Goal: Task Accomplishment & Management: Use online tool/utility

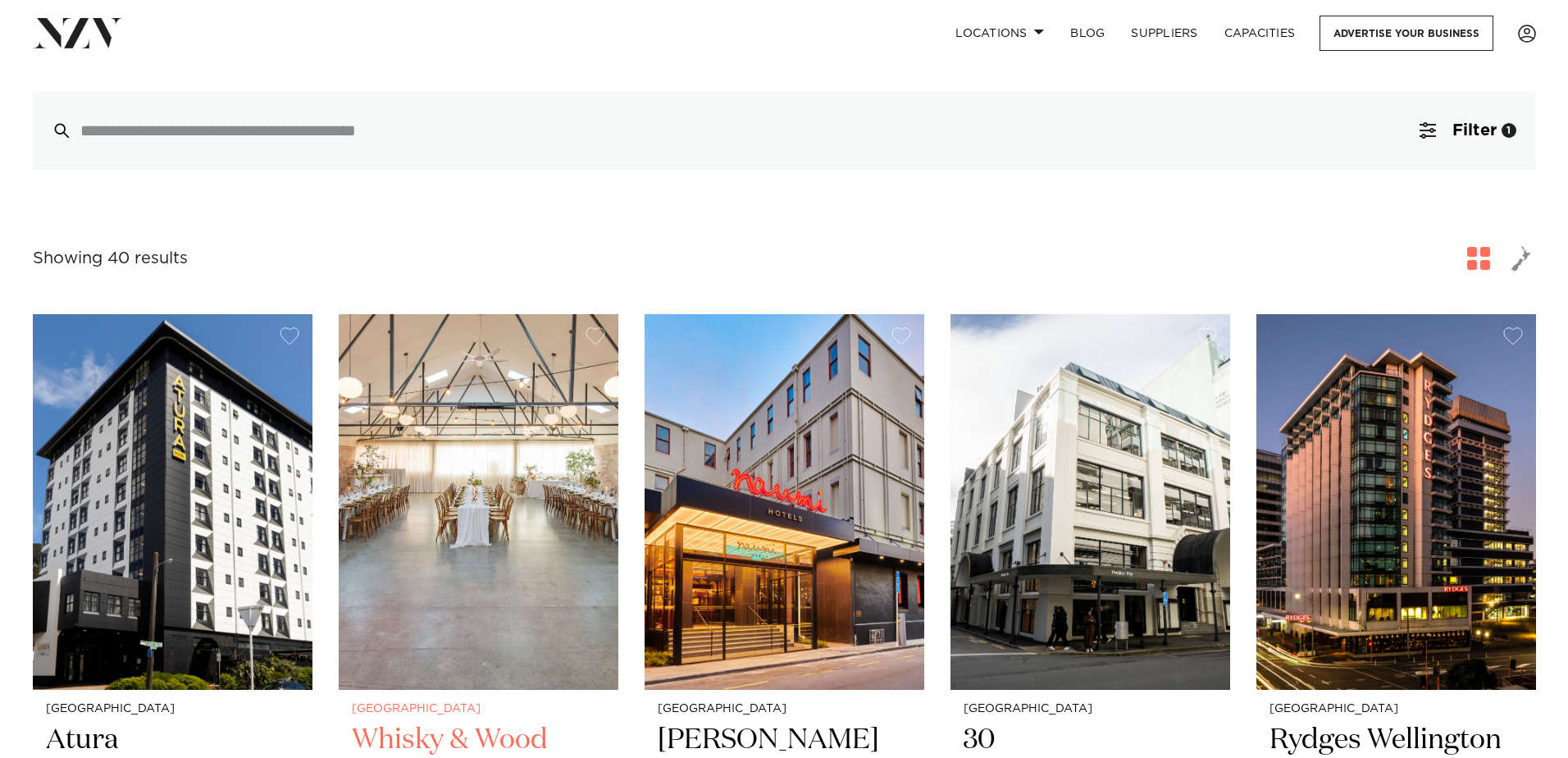
scroll to position [410, 0]
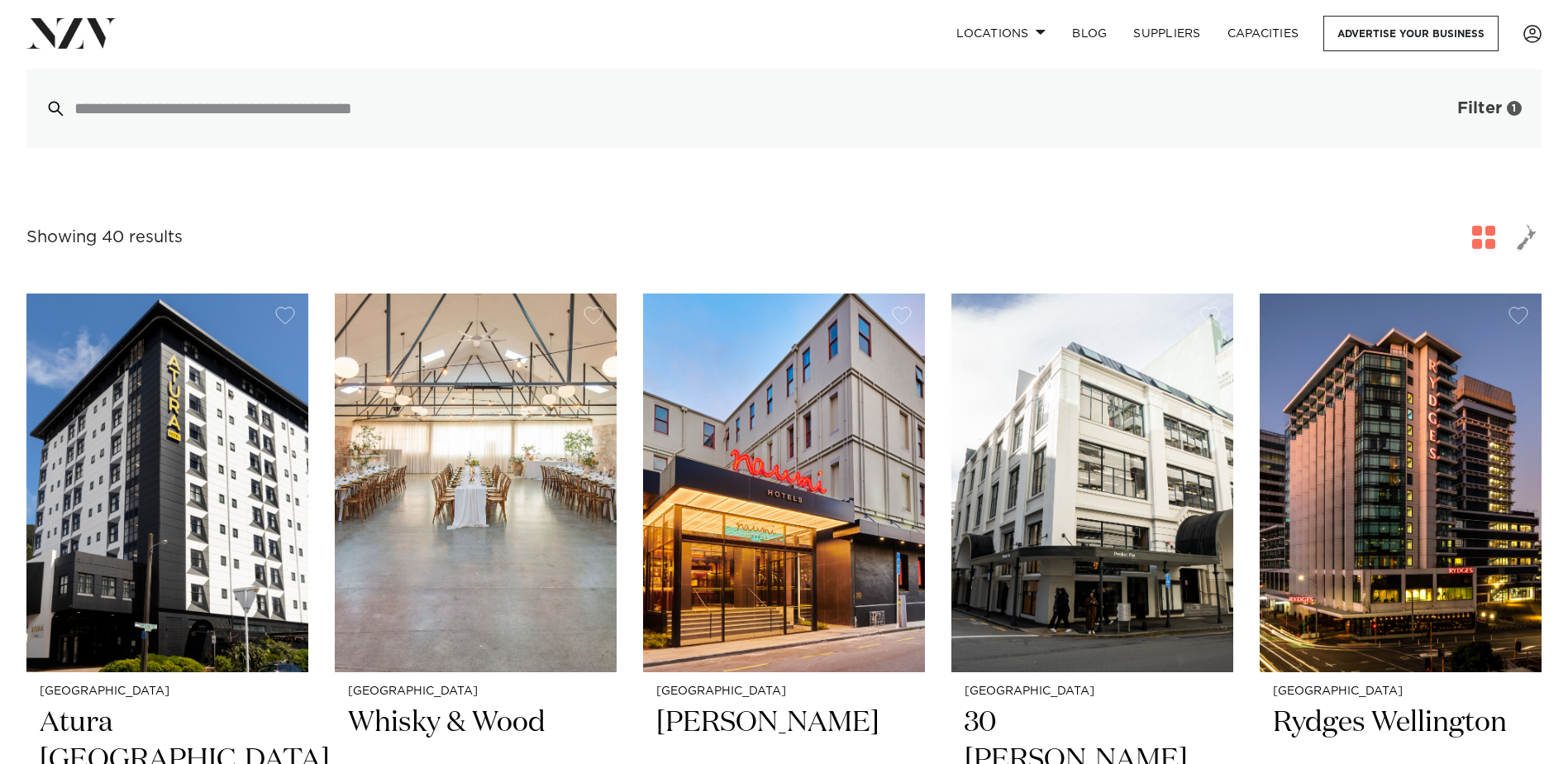
click at [1425, 106] on span "Filter" at bounding box center [1479, 108] width 44 height 17
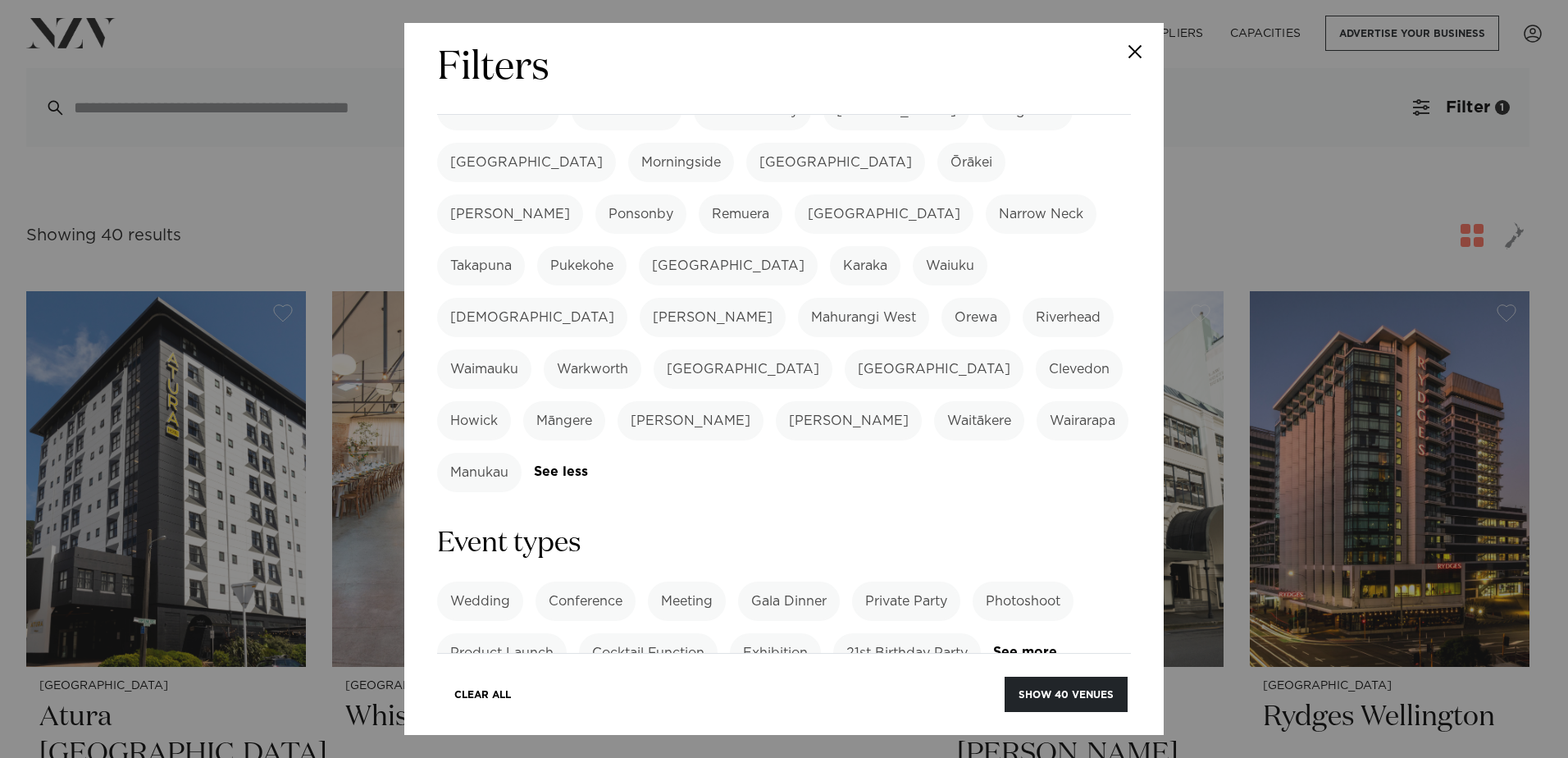
scroll to position [492, 0]
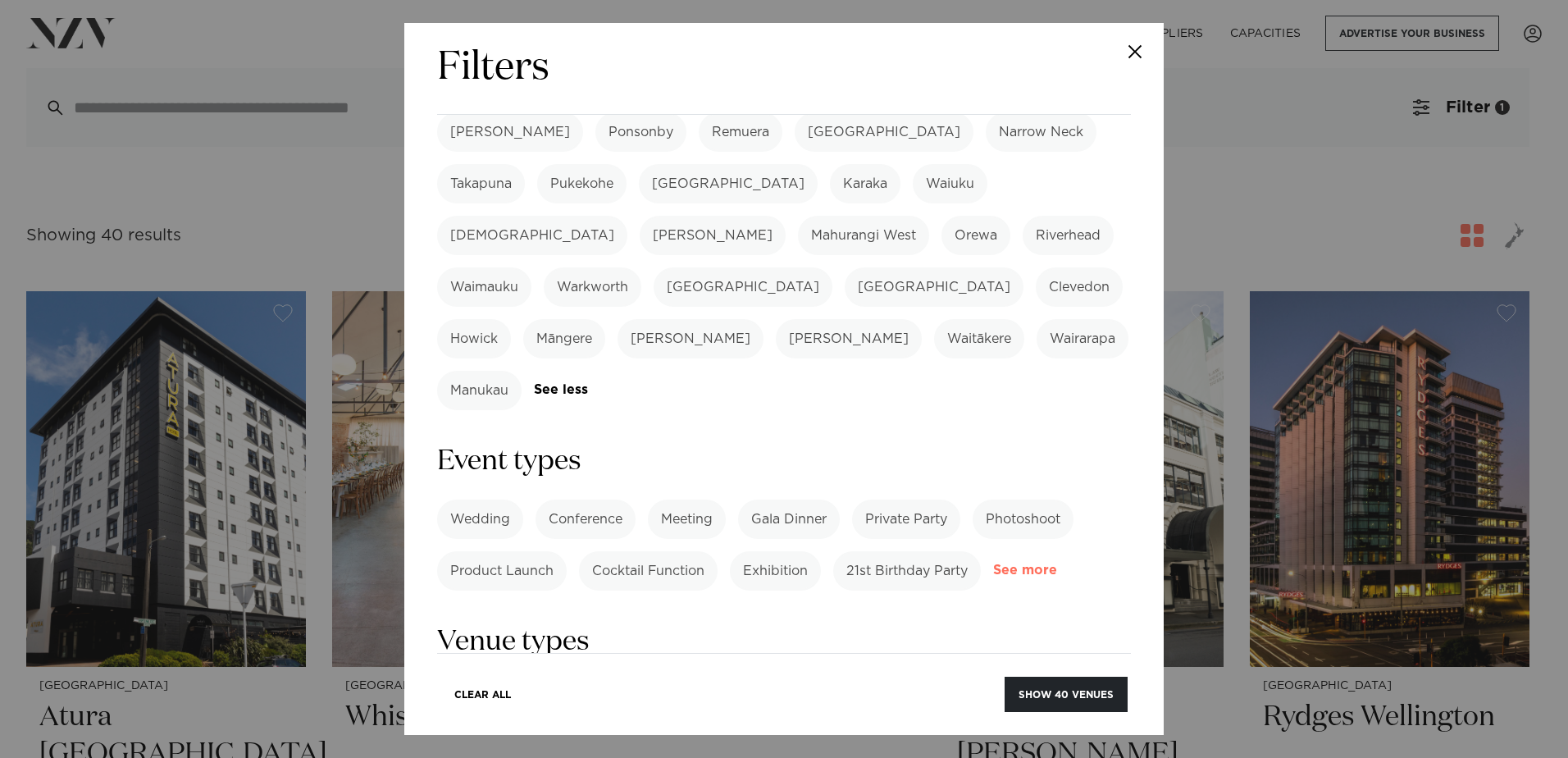
click at [993, 563] on link "See more" at bounding box center [1057, 570] width 128 height 14
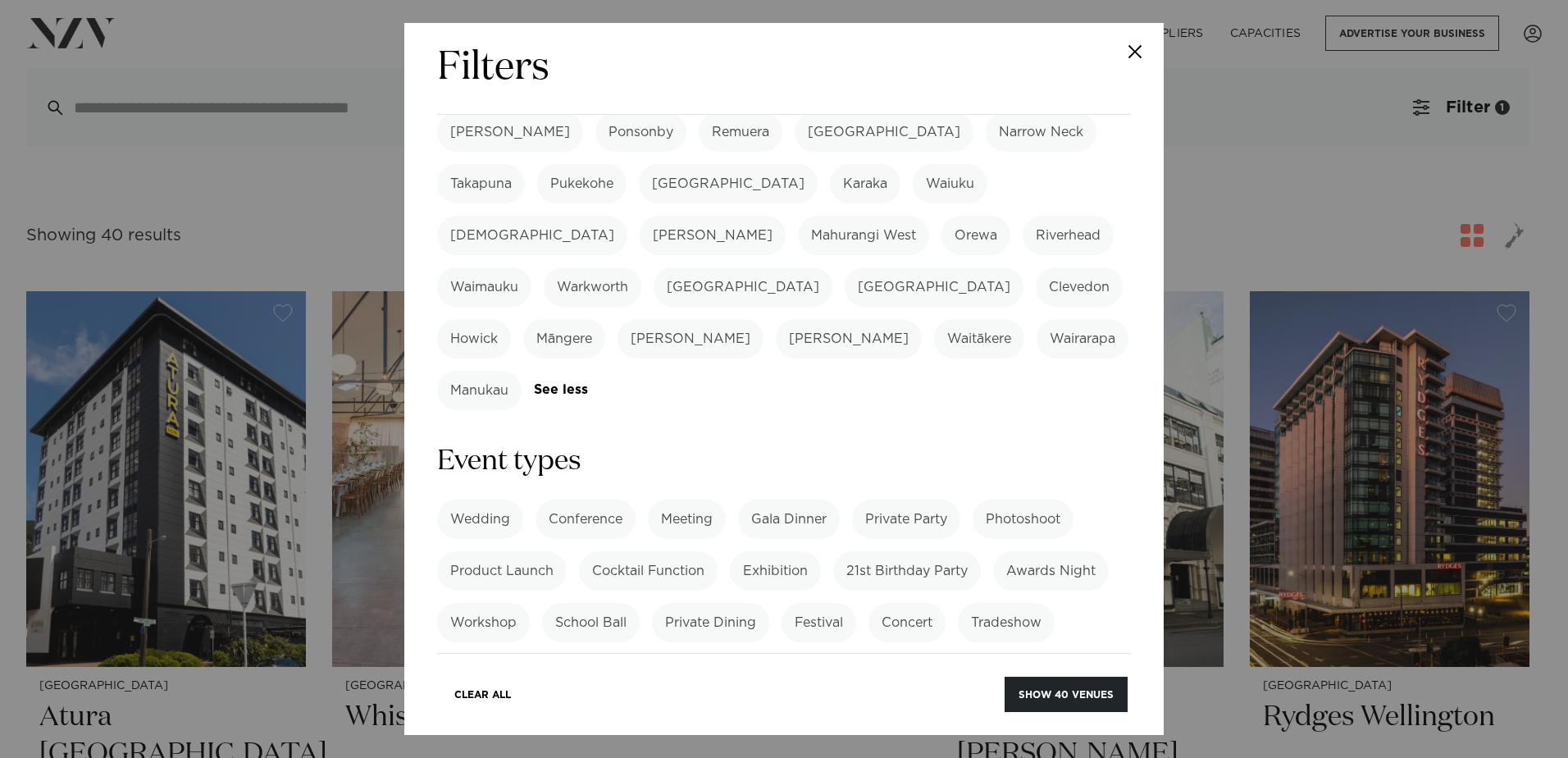
click at [923, 500] on label "Private Party" at bounding box center [906, 519] width 108 height 40
click at [722, 603] on label "Private Dining" at bounding box center [710, 622] width 117 height 40
click at [781, 654] on label "Special Occasion" at bounding box center [770, 673] width 136 height 40
drag, startPoint x: 531, startPoint y: 496, endPoint x: 539, endPoint y: 501, distance: 9.4
click at [532, 654] on label "Team Building" at bounding box center [496, 673] width 118 height 40
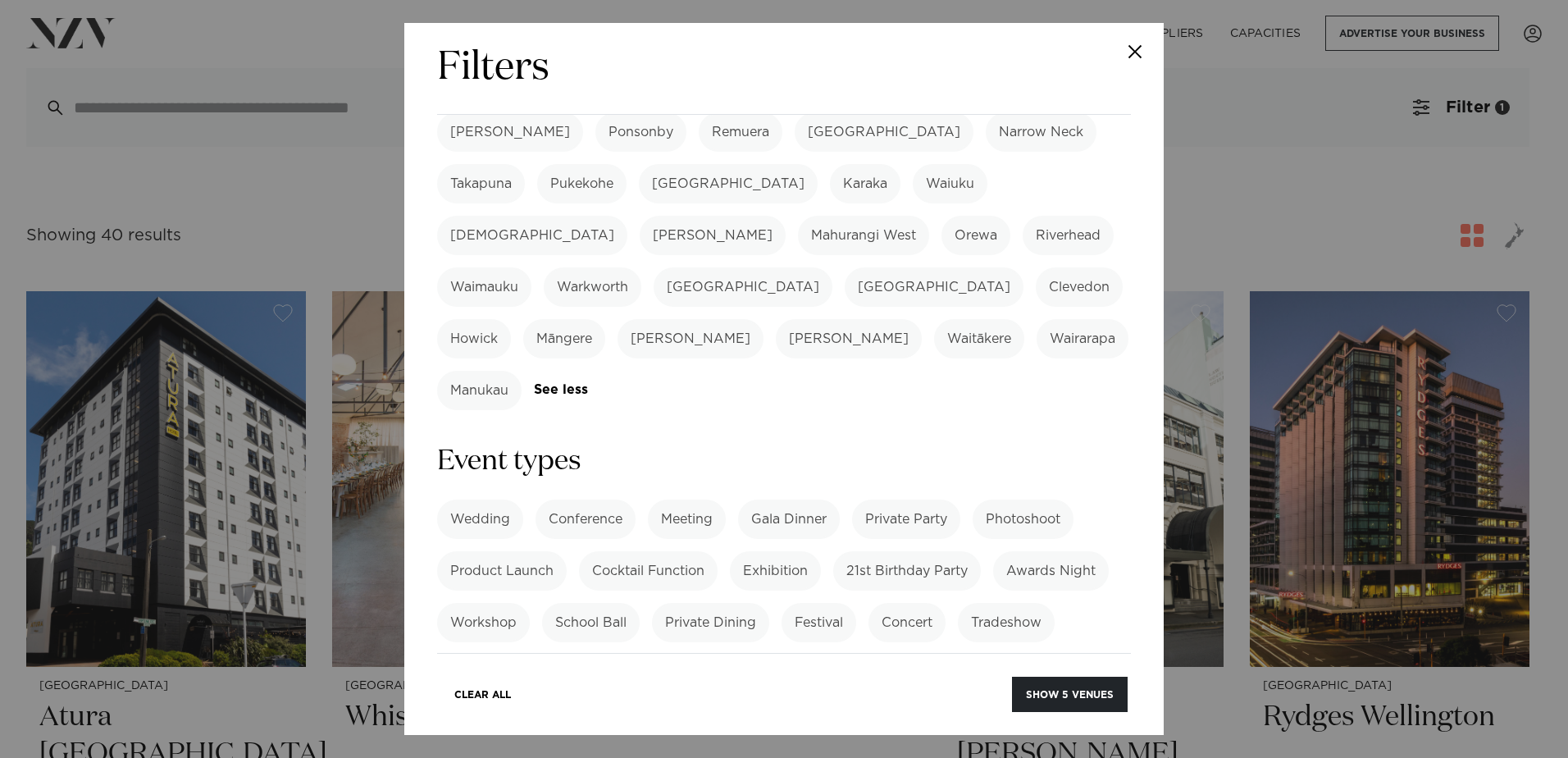
drag, startPoint x: 536, startPoint y: 546, endPoint x: 635, endPoint y: 554, distance: 99.3
click at [537, 688] on label "Corporate Event" at bounding box center [503, 725] width 132 height 40
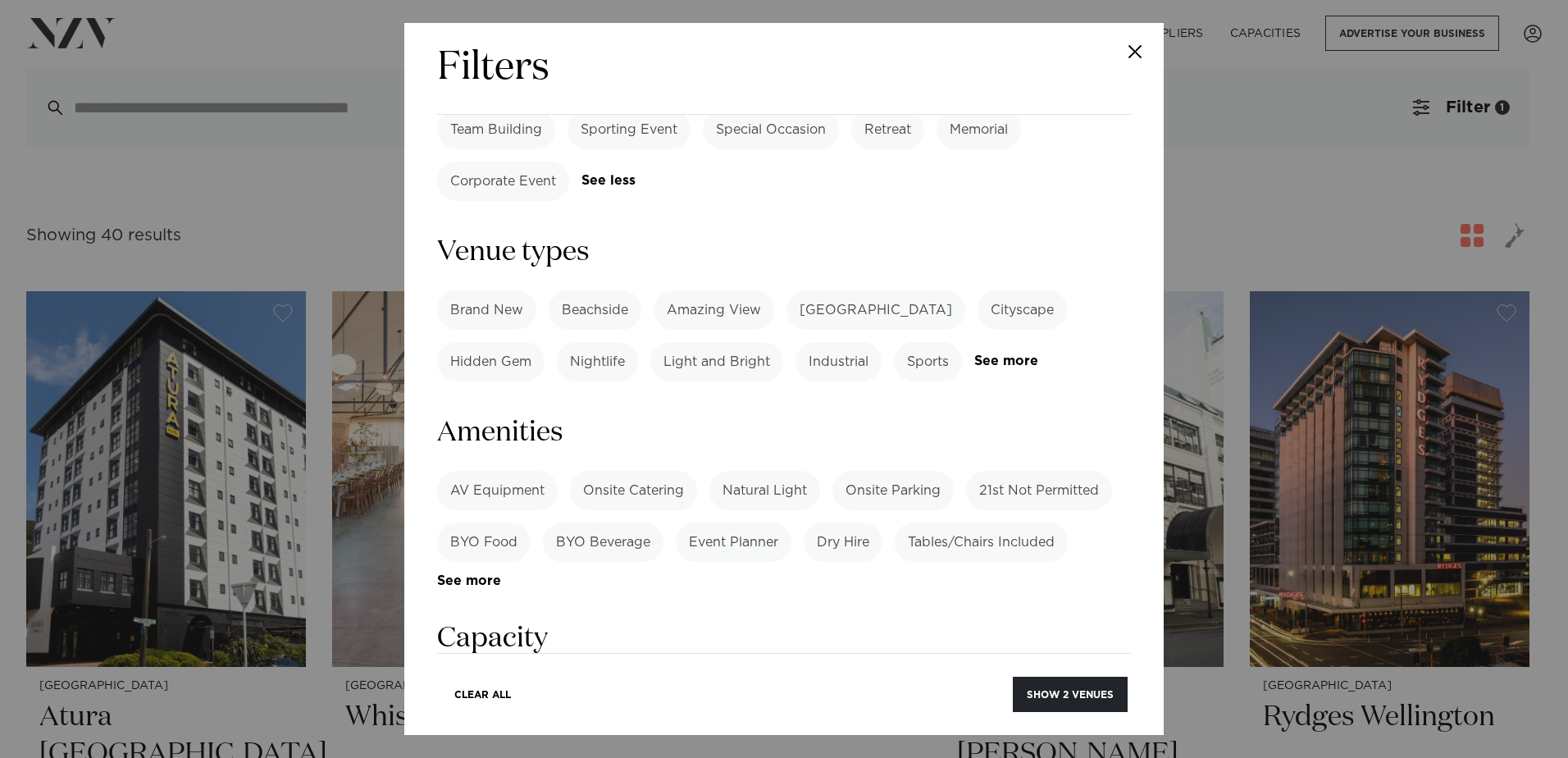
scroll to position [1066, 0]
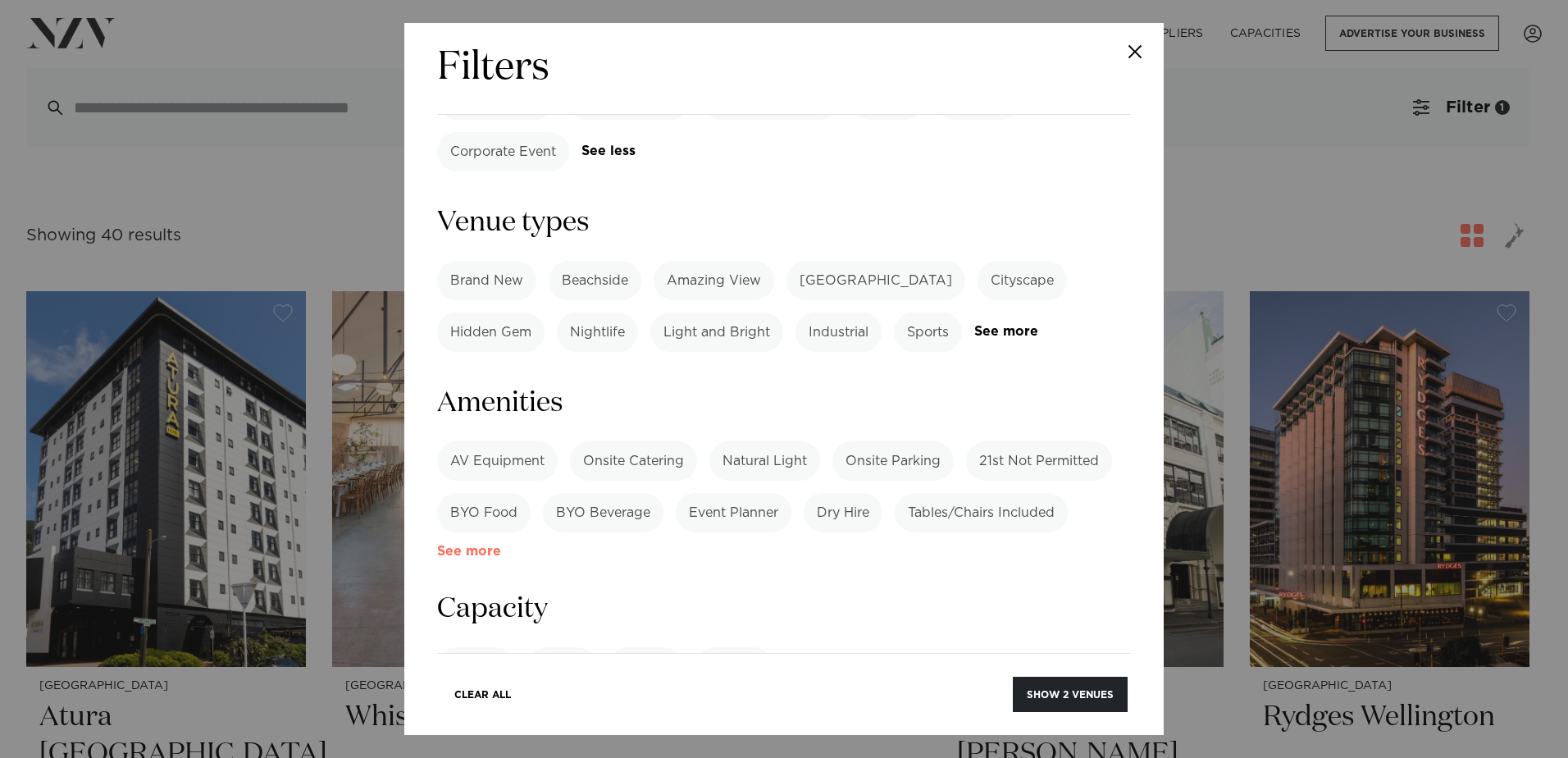
click at [488, 545] on link "See more" at bounding box center [501, 552] width 128 height 14
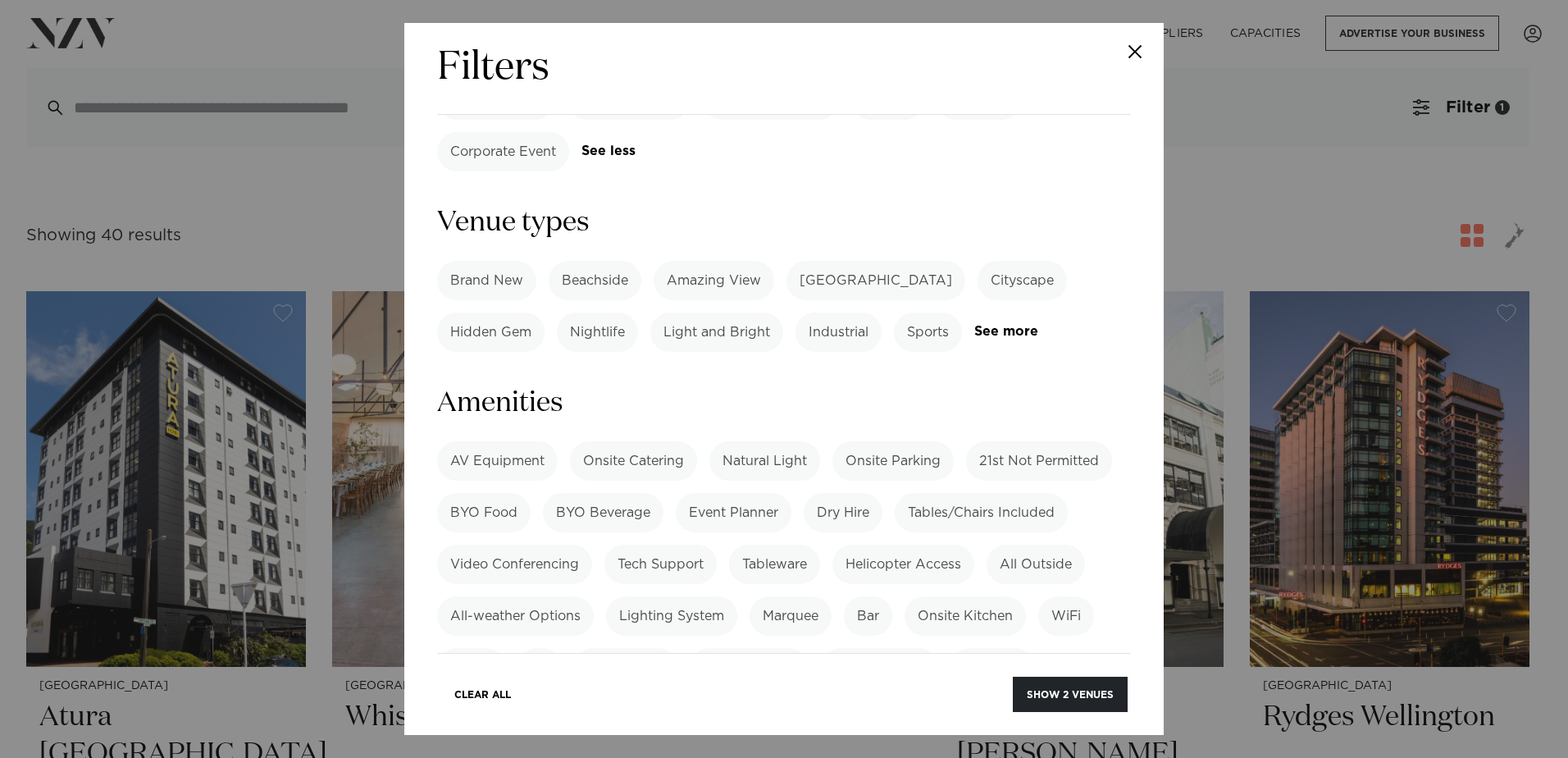
click at [1044, 493] on label "Tables/Chairs Included" at bounding box center [981, 512] width 173 height 40
click at [504, 493] on label "BYO Food" at bounding box center [484, 512] width 93 height 40
click at [568, 493] on label "BYO Beverage" at bounding box center [603, 512] width 121 height 40
click at [962, 493] on label "Tables/Chairs Included" at bounding box center [981, 512] width 173 height 40
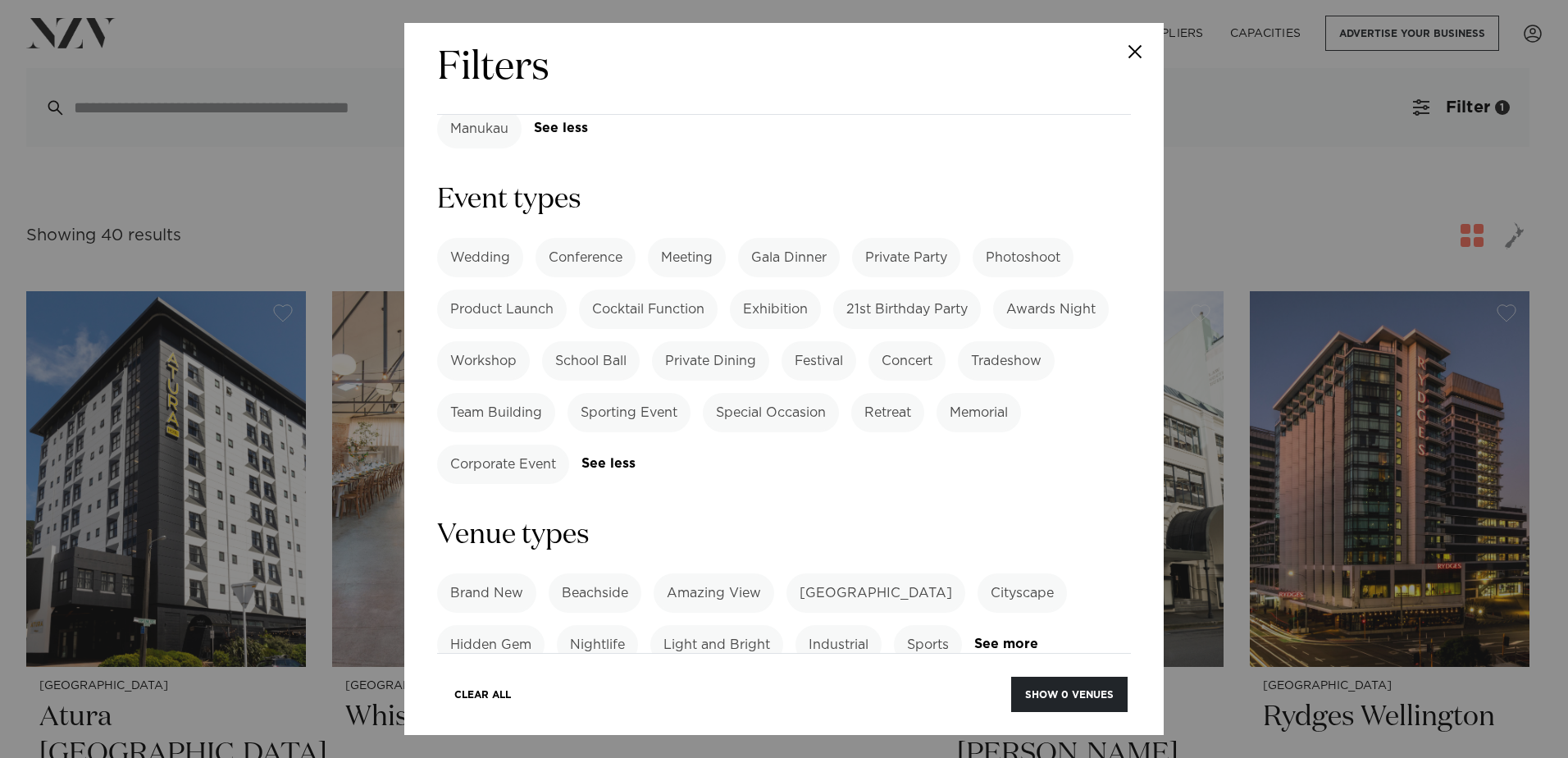
scroll to position [738, 0]
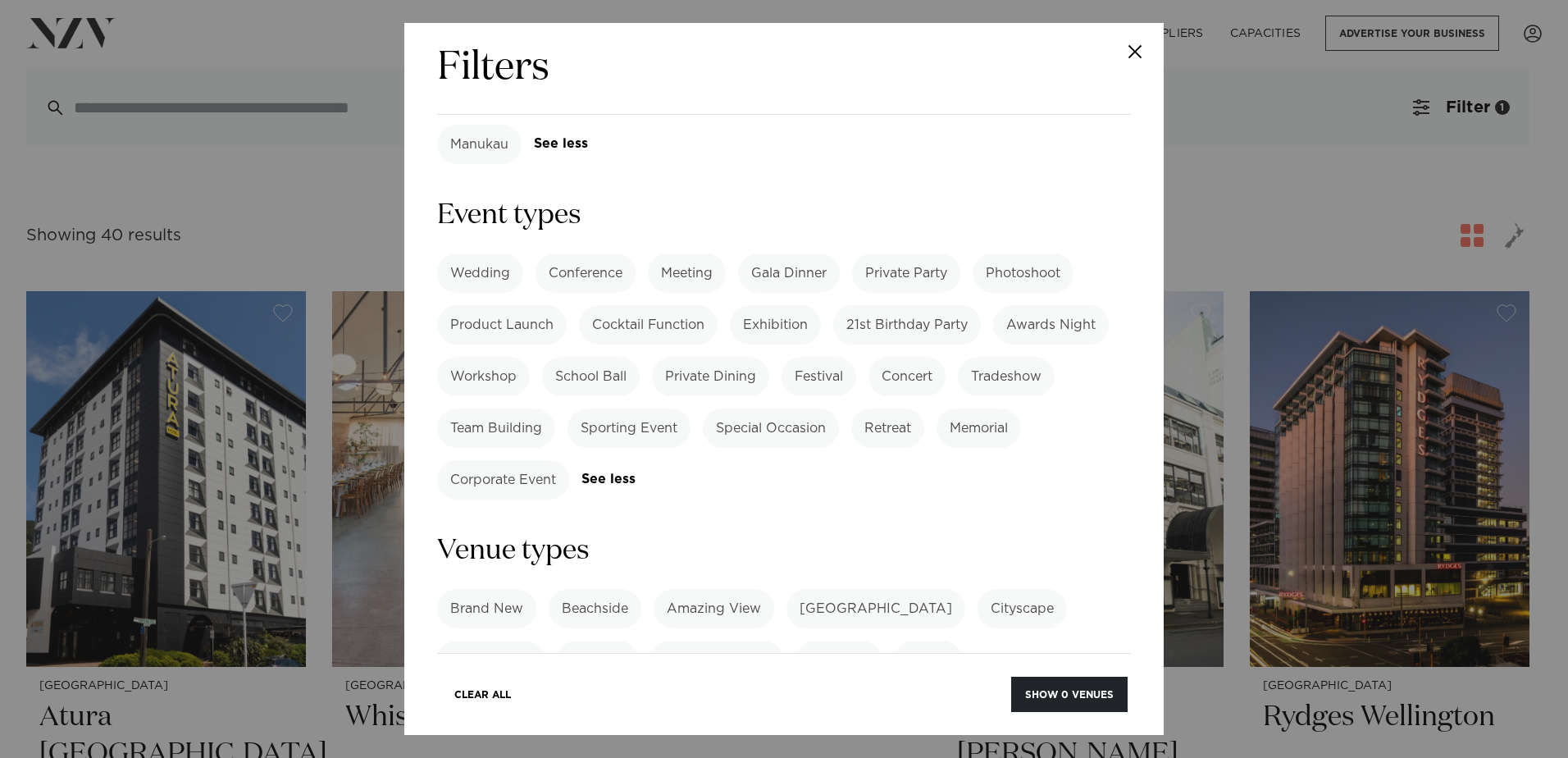
click at [769, 408] on label "Special Occasion" at bounding box center [770, 427] width 136 height 40
click at [705, 357] on label "Private Dining" at bounding box center [710, 376] width 117 height 40
click at [488, 408] on label "Team Building" at bounding box center [496, 427] width 118 height 40
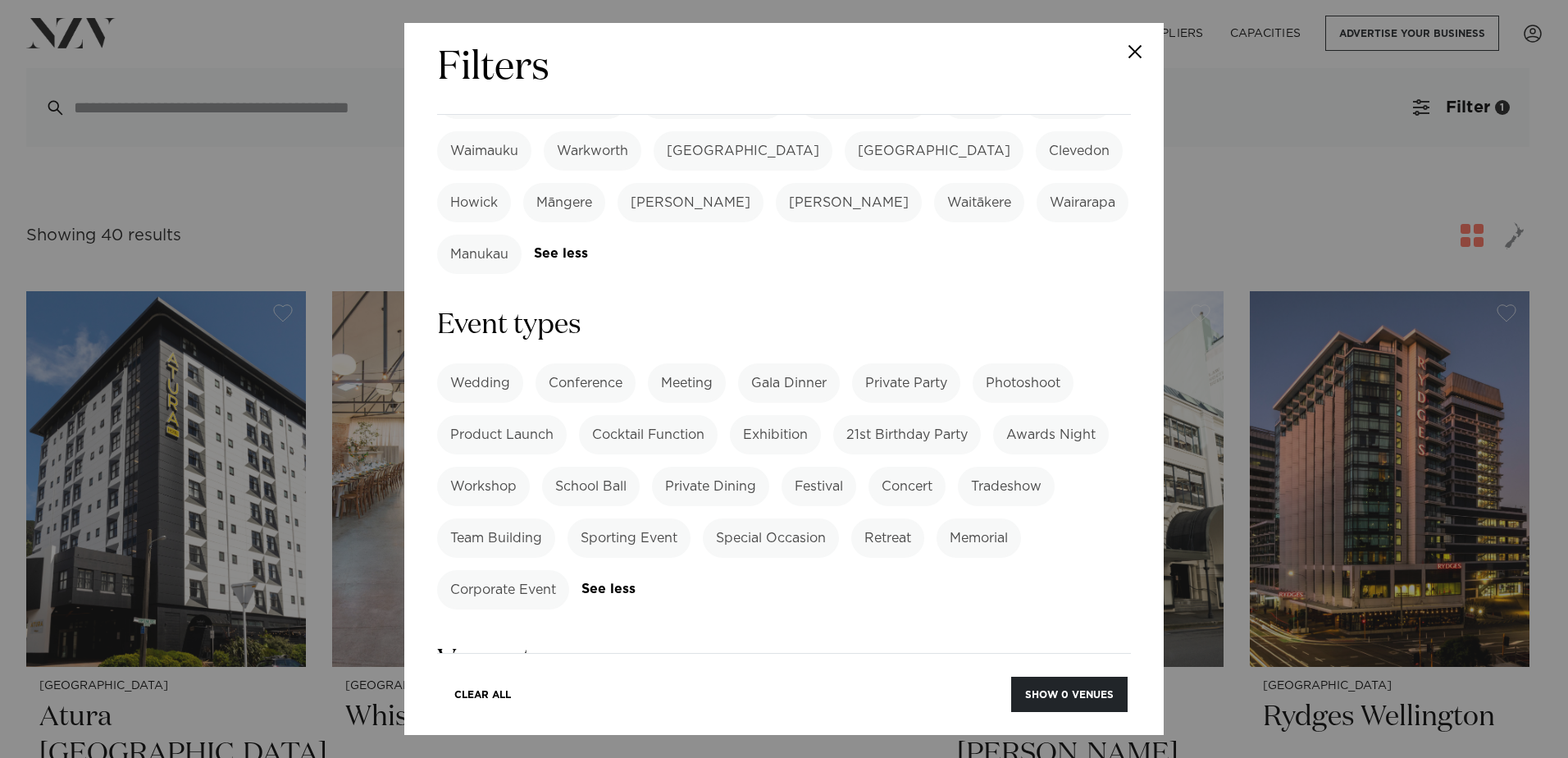
scroll to position [574, 0]
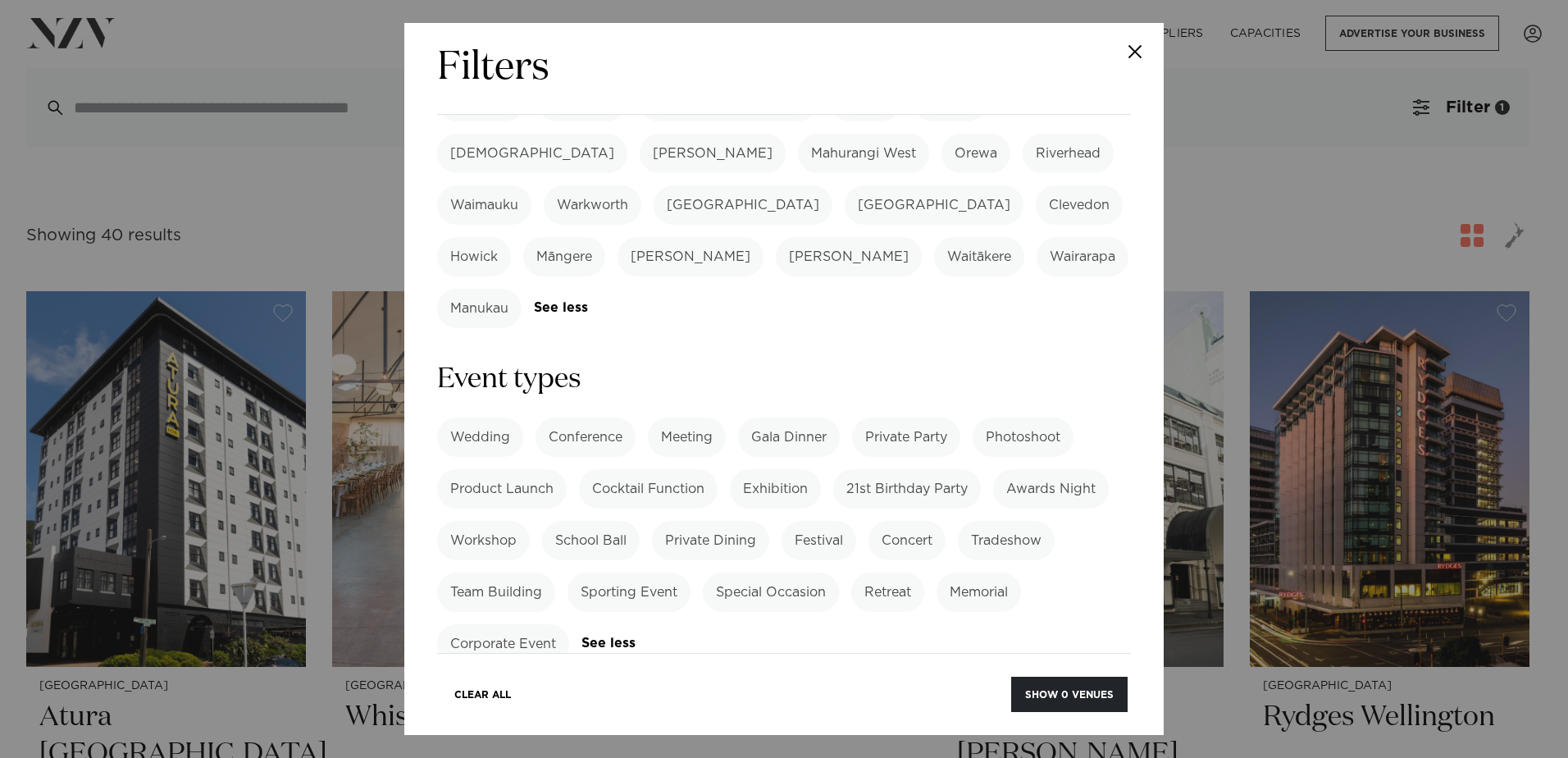
click at [924, 418] on label "Private Party" at bounding box center [906, 437] width 108 height 40
click at [1084, 688] on button "Show 0 venues" at bounding box center [1069, 695] width 116 height 35
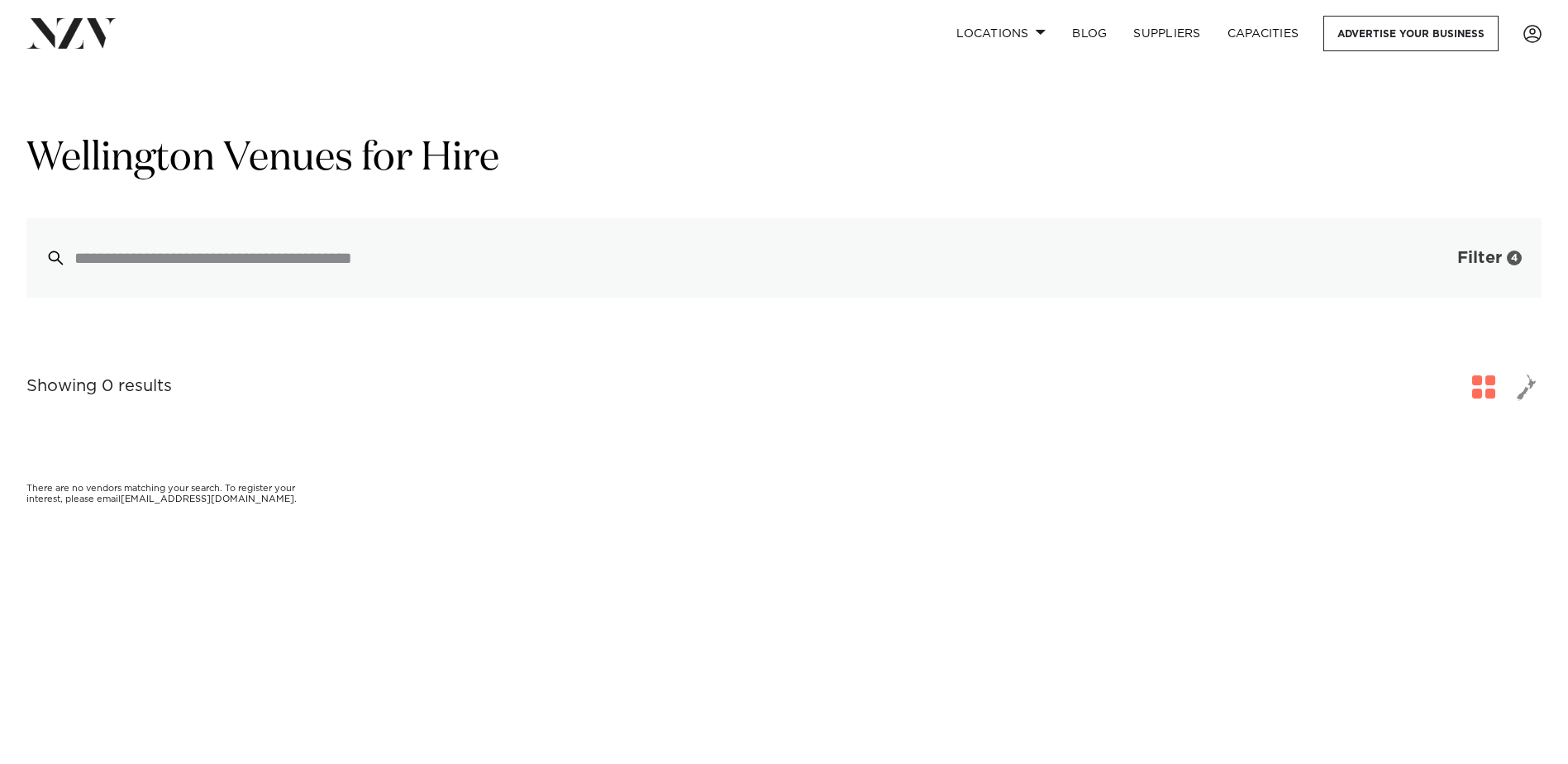
click at [1474, 259] on span "Filter" at bounding box center [1479, 258] width 44 height 17
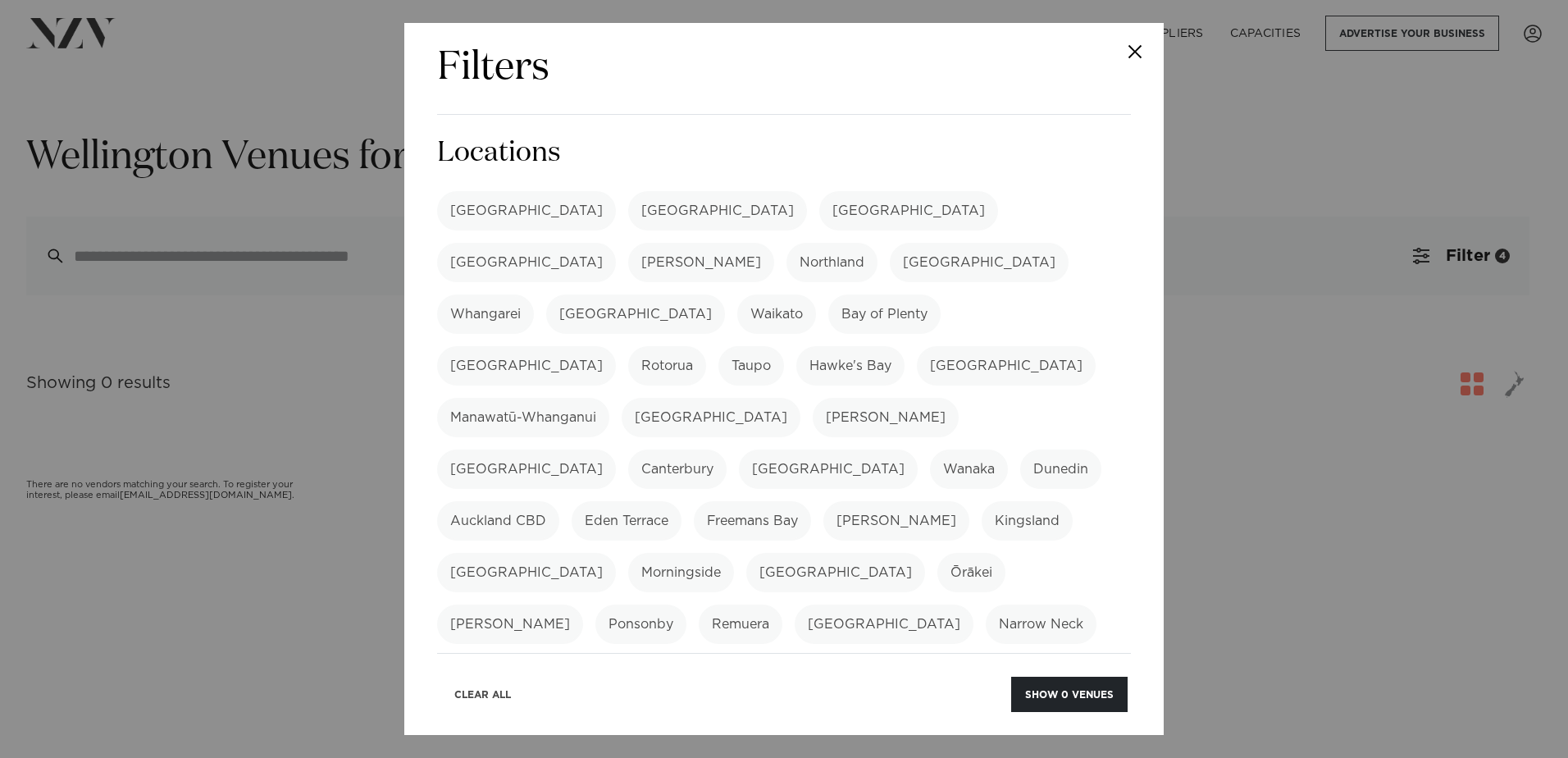
click at [487, 695] on button "Clear All" at bounding box center [483, 695] width 85 height 35
click at [628, 218] on label "[GEOGRAPHIC_DATA]" at bounding box center [717, 211] width 179 height 40
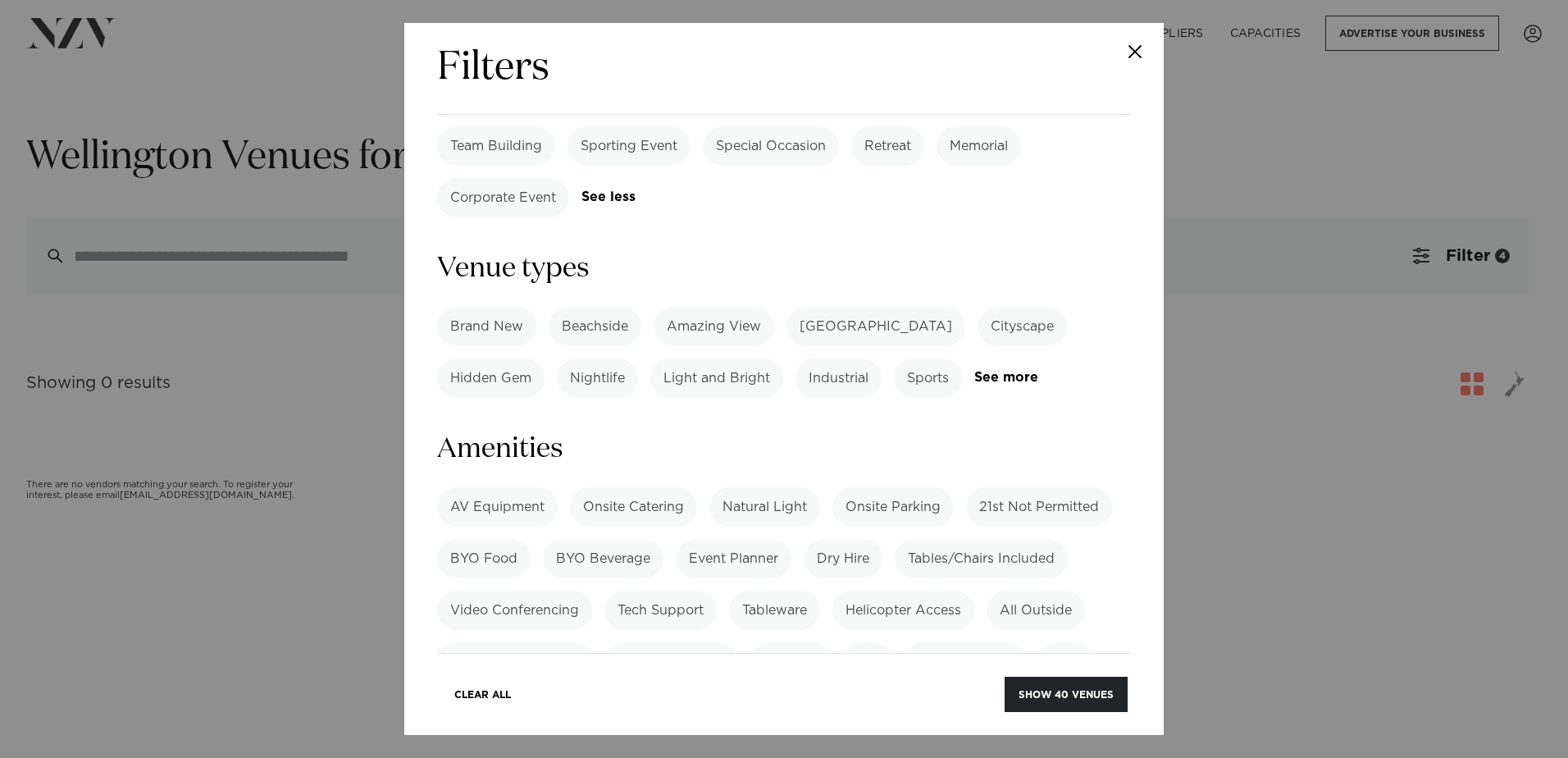
scroll to position [1066, 0]
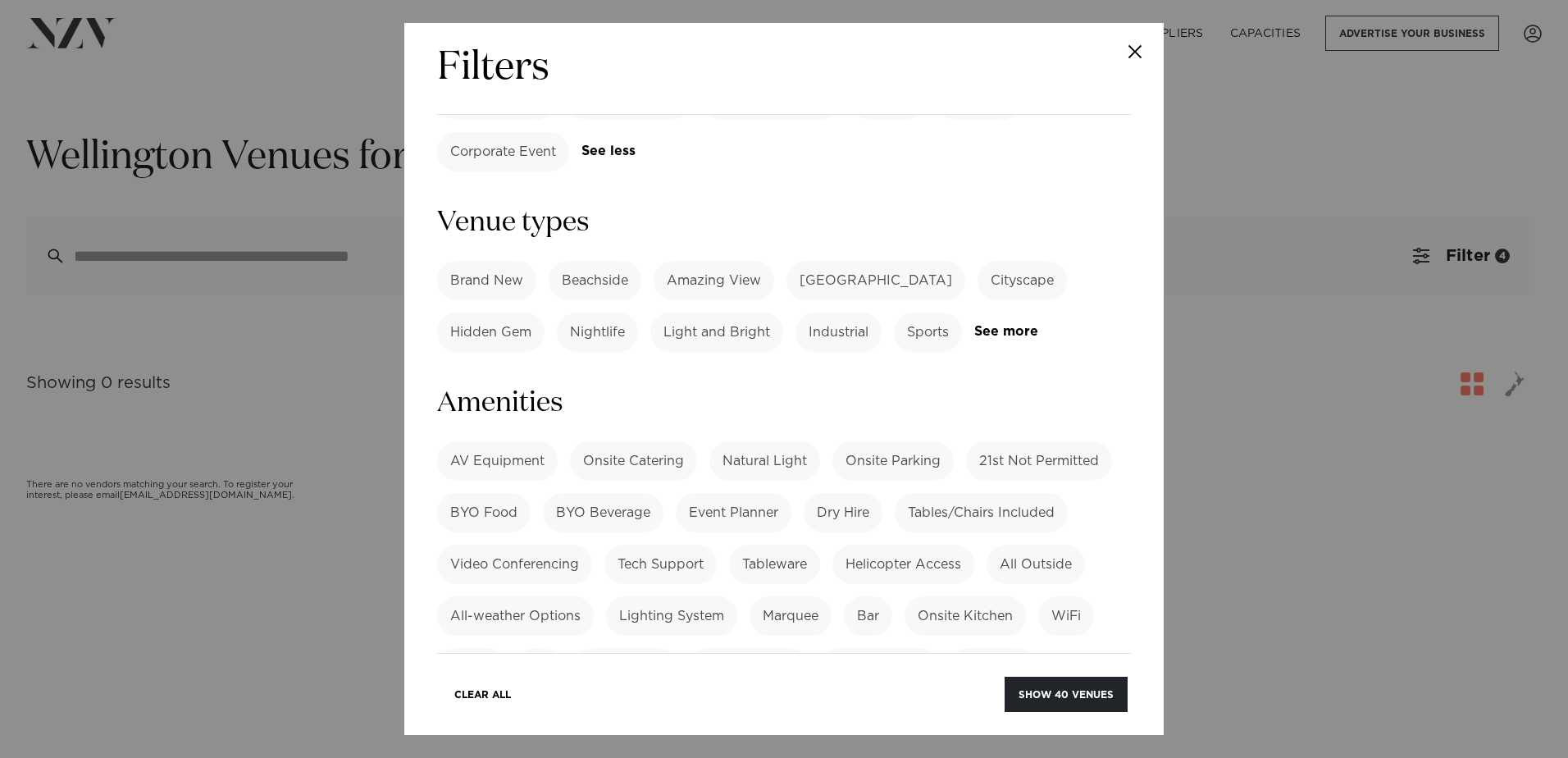
click at [487, 493] on label "BYO Food" at bounding box center [484, 512] width 93 height 40
click at [582, 493] on label "BYO Beverage" at bounding box center [603, 512] width 121 height 40
click at [598, 493] on label "BYO Beverage" at bounding box center [603, 512] width 121 height 40
click at [1105, 700] on button "Show 2 venues" at bounding box center [1070, 695] width 115 height 35
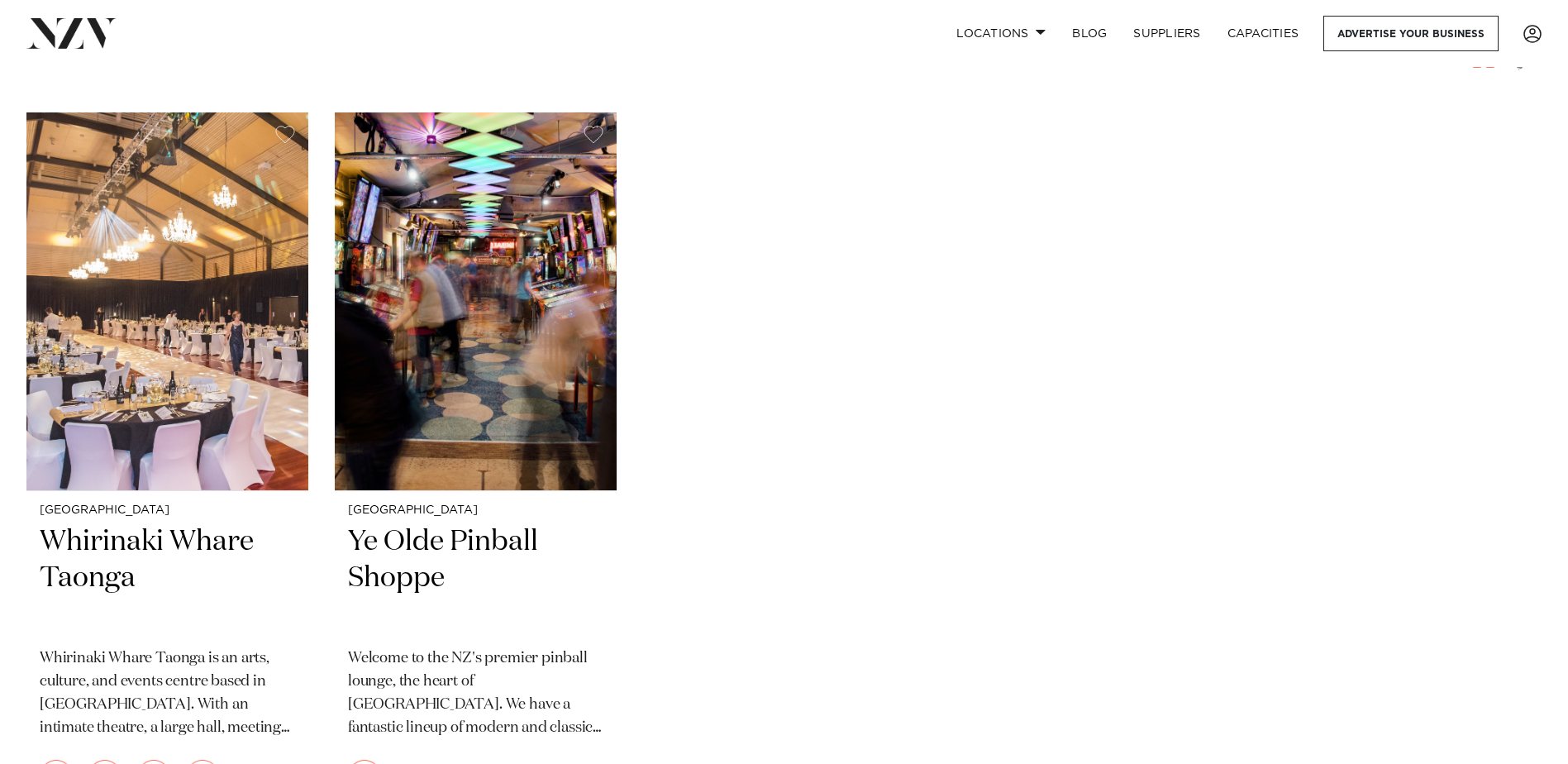
scroll to position [413, 0]
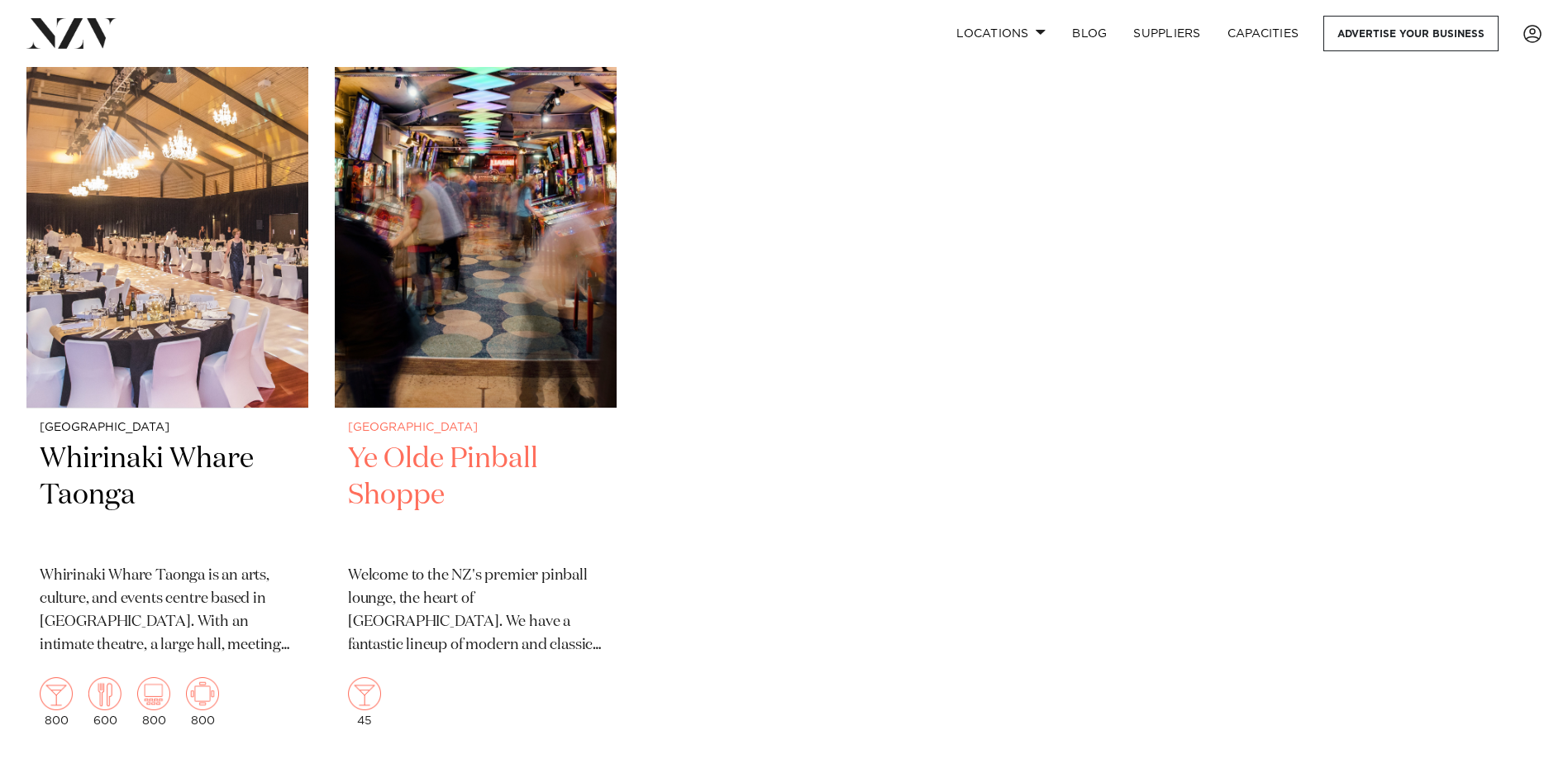
click at [524, 372] on img at bounding box center [475, 218] width 282 height 378
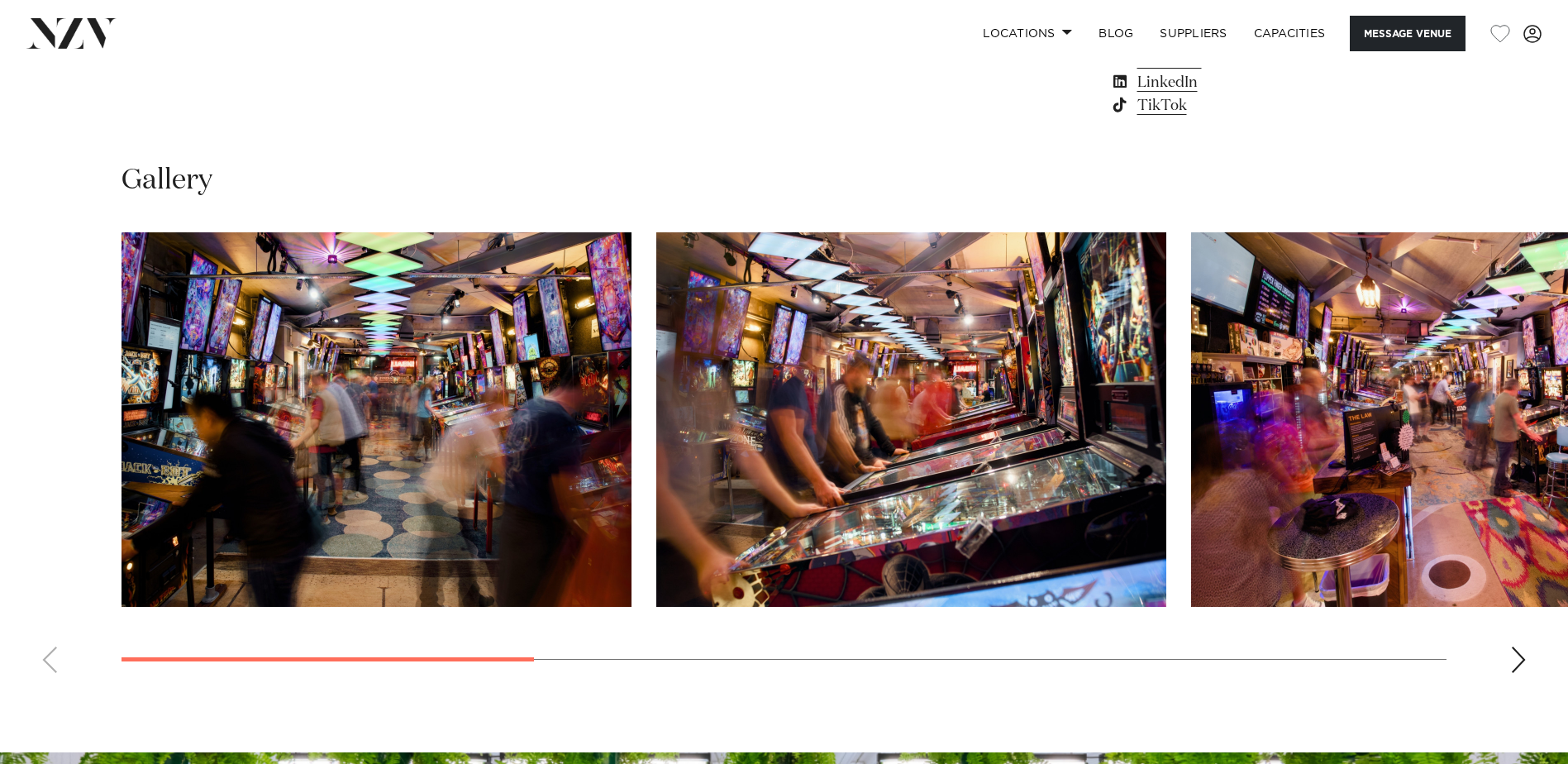
scroll to position [1653, 0]
